Goal: Navigation & Orientation: Find specific page/section

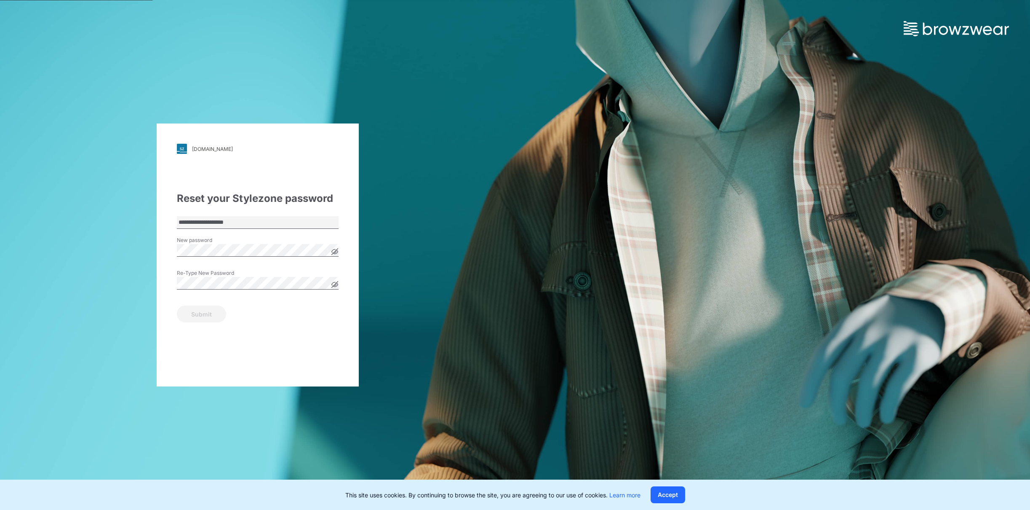
click at [336, 250] on icon at bounding box center [334, 251] width 7 height 7
click at [335, 284] on icon at bounding box center [335, 284] width 2 height 2
click at [204, 316] on button "Submit" at bounding box center [201, 313] width 49 height 17
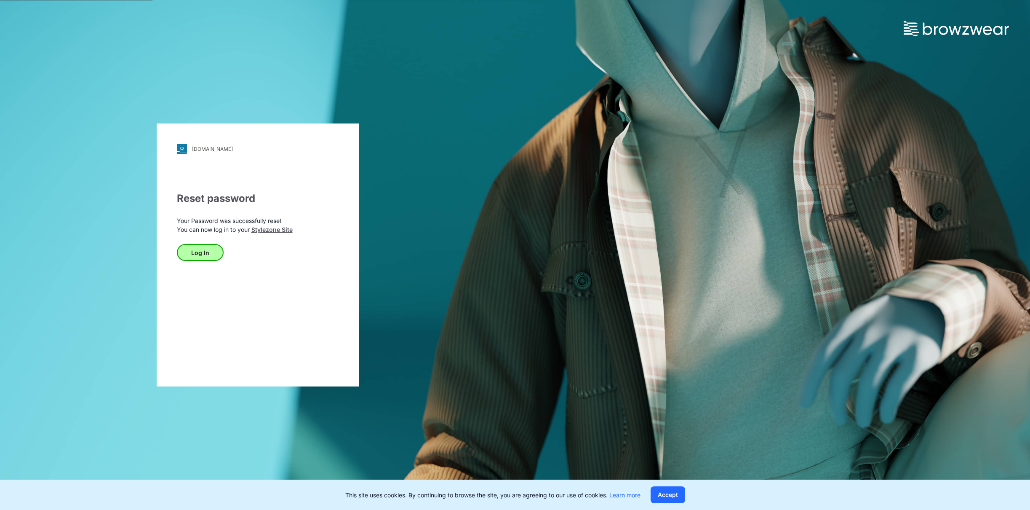
click at [201, 255] on button "Log In" at bounding box center [200, 252] width 47 height 17
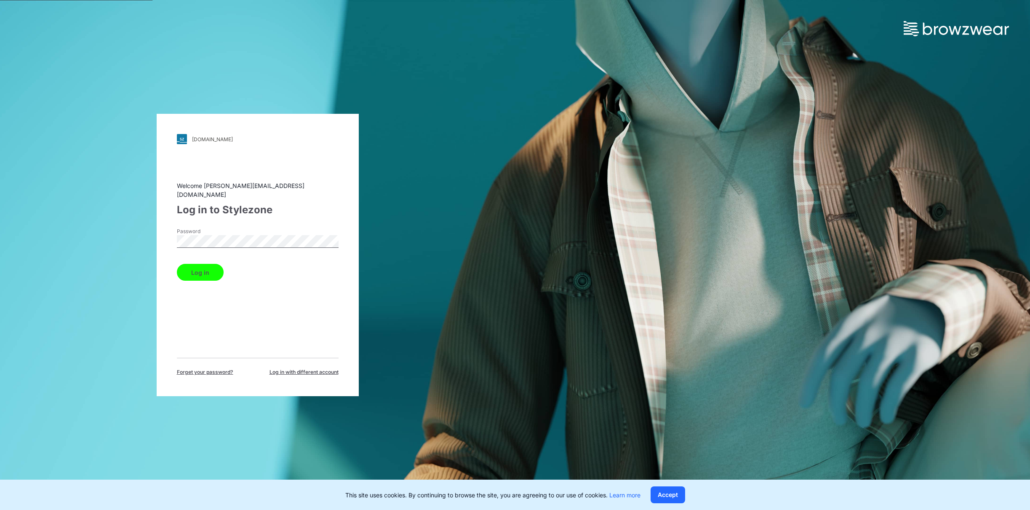
click at [203, 269] on button "Log in" at bounding box center [200, 272] width 47 height 17
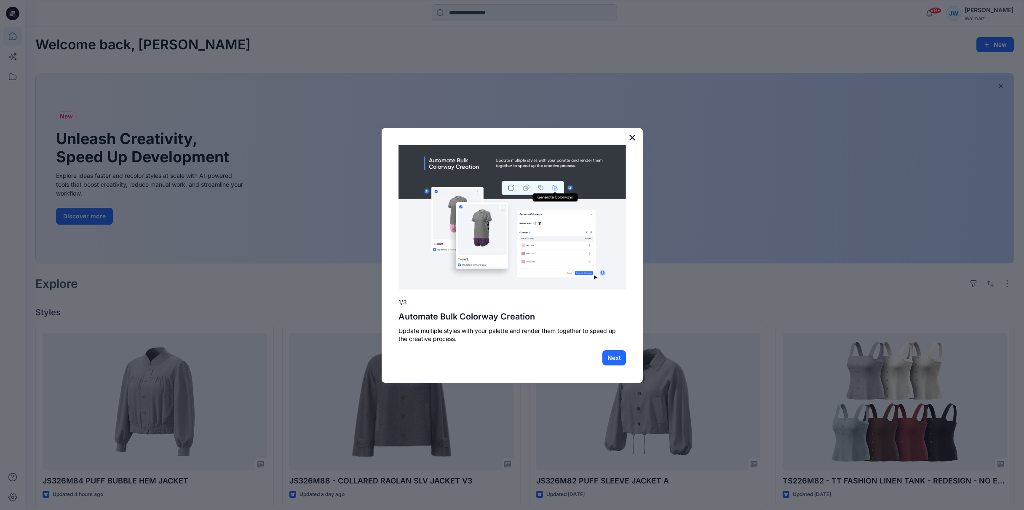
click at [632, 140] on button "×" at bounding box center [632, 137] width 8 height 13
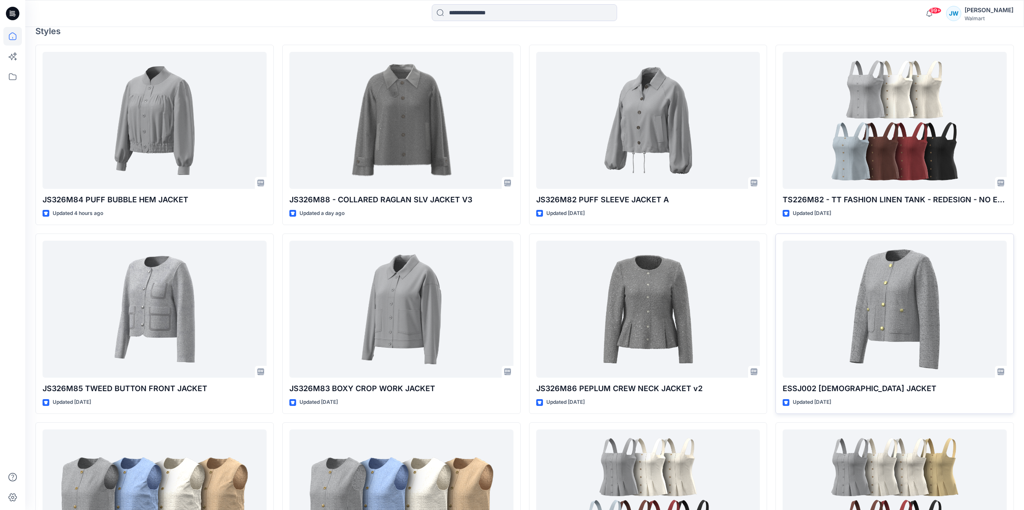
scroll to position [285, 0]
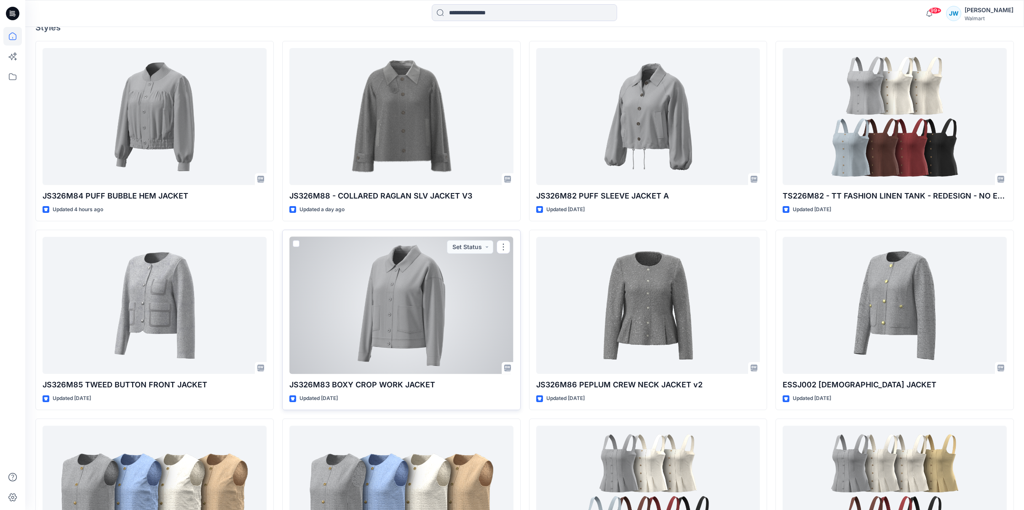
click at [412, 330] on div at bounding box center [401, 305] width 224 height 137
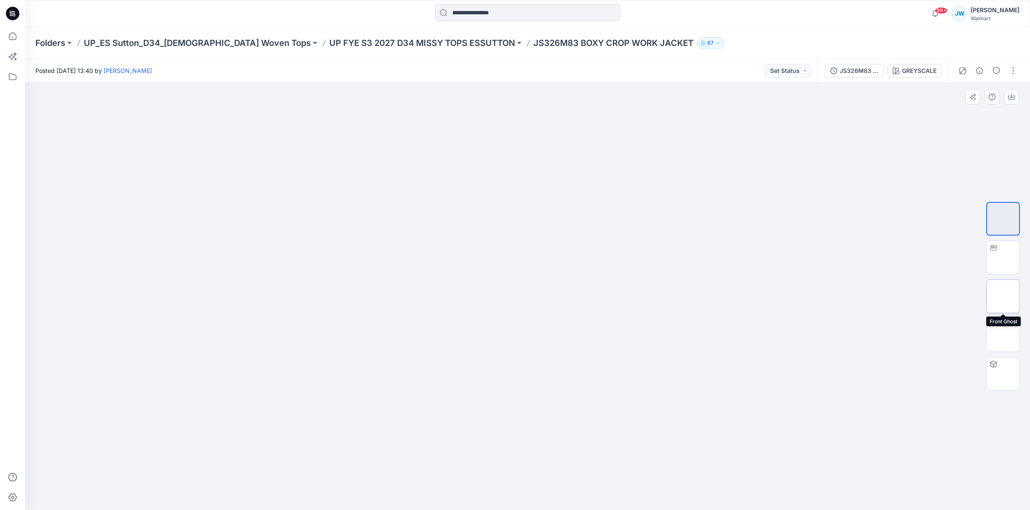
click at [1003, 296] on img at bounding box center [1003, 296] width 0 height 0
click at [1003, 335] on img at bounding box center [1003, 335] width 0 height 0
click at [1003, 257] on img at bounding box center [1003, 257] width 0 height 0
click at [1003, 219] on img at bounding box center [1003, 219] width 0 height 0
click at [11, 14] on icon at bounding box center [12, 13] width 13 height 13
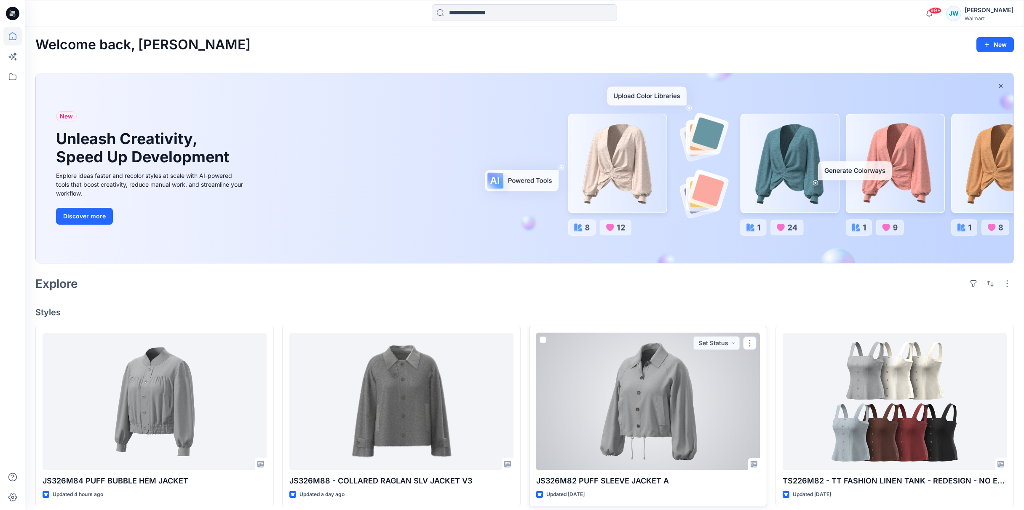
click at [629, 481] on p "JS326M82 PUFF SLEEVE JACKET A" at bounding box center [648, 481] width 224 height 12
click at [645, 435] on div at bounding box center [648, 401] width 224 height 137
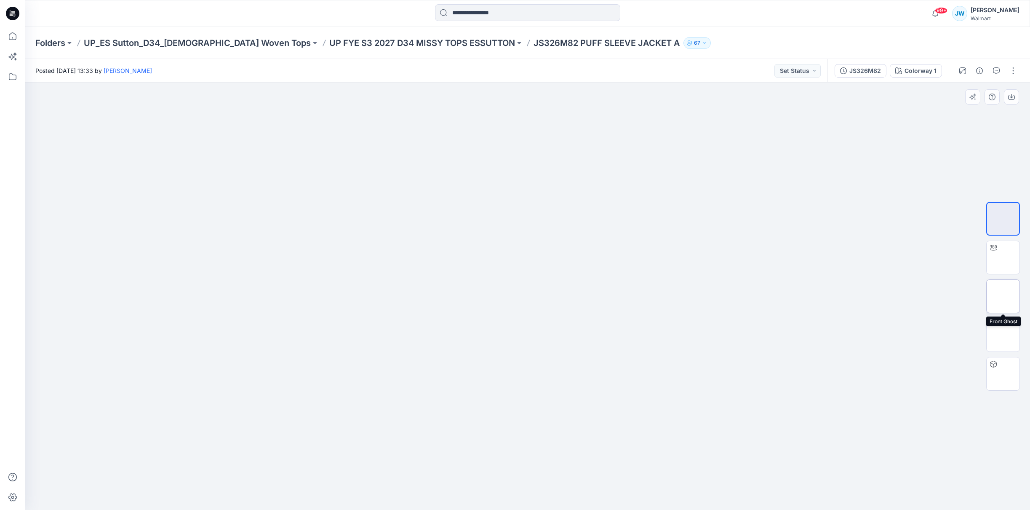
click at [1003, 296] on img at bounding box center [1003, 296] width 0 height 0
click at [1003, 335] on img at bounding box center [1003, 335] width 0 height 0
click at [11, 16] on icon at bounding box center [12, 13] width 13 height 13
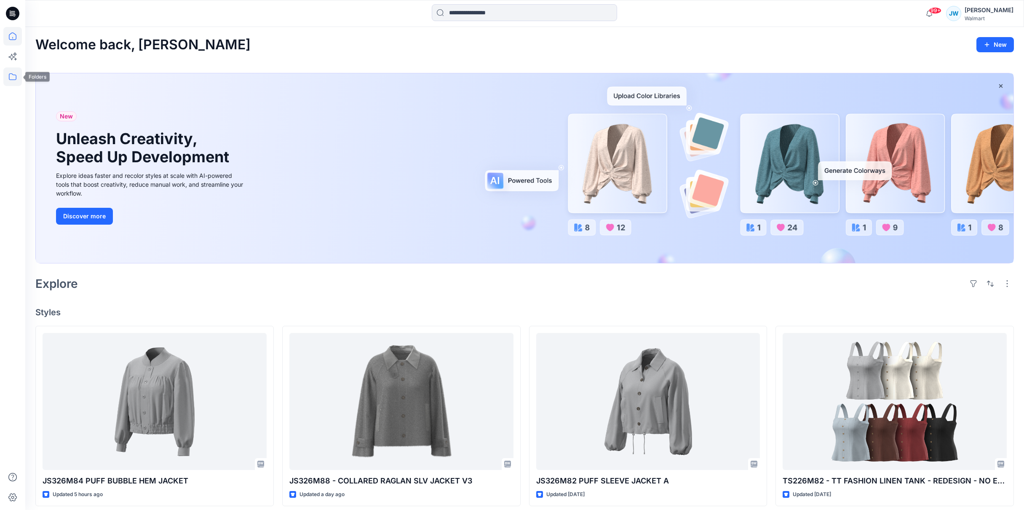
click at [16, 78] on icon at bounding box center [13, 76] width 8 height 7
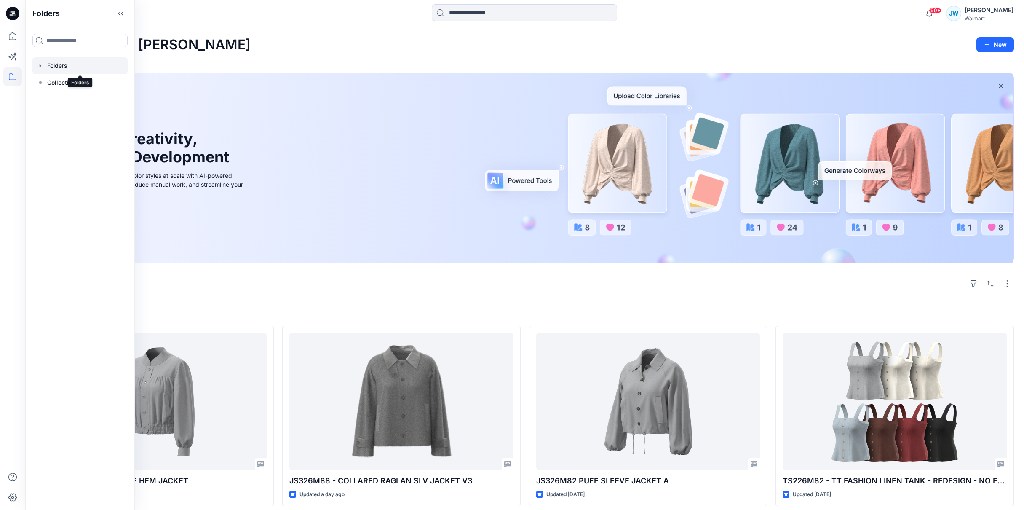
click at [60, 65] on div at bounding box center [80, 65] width 96 height 17
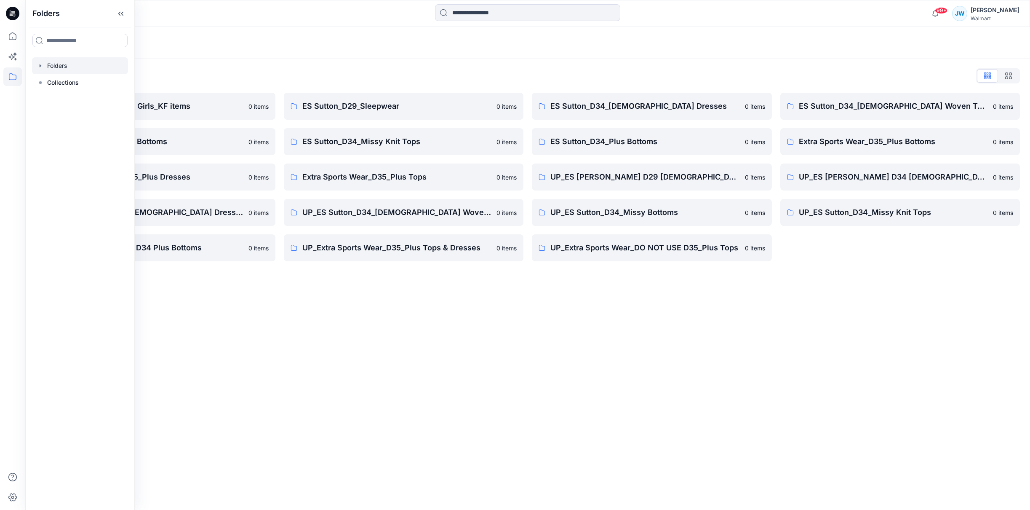
click at [323, 343] on div "Folders Folders List [PERSON_NAME] D33 Girls_KF items 0 items ES Sutton_D34_Mis…" at bounding box center [527, 268] width 1005 height 483
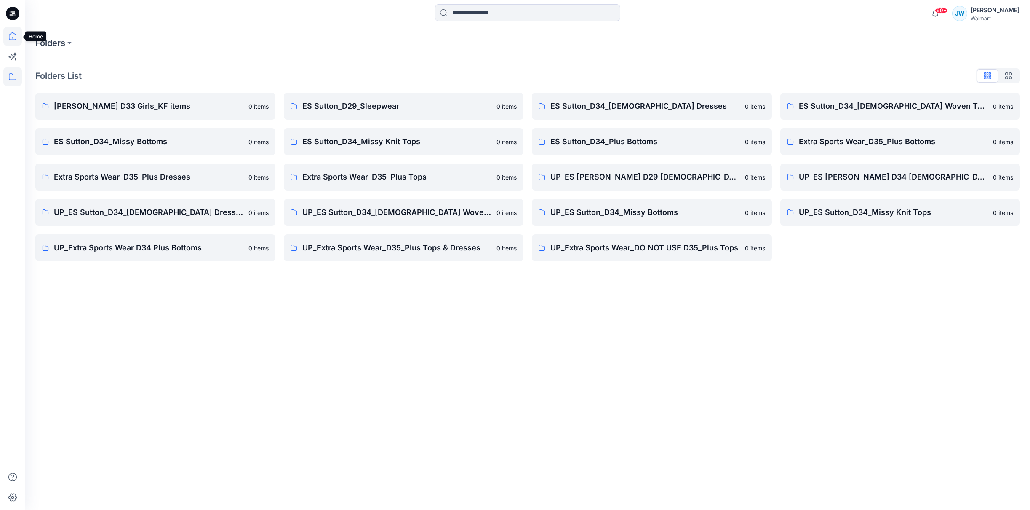
click at [12, 39] on icon at bounding box center [12, 36] width 19 height 19
